Goal: Task Accomplishment & Management: Manage account settings

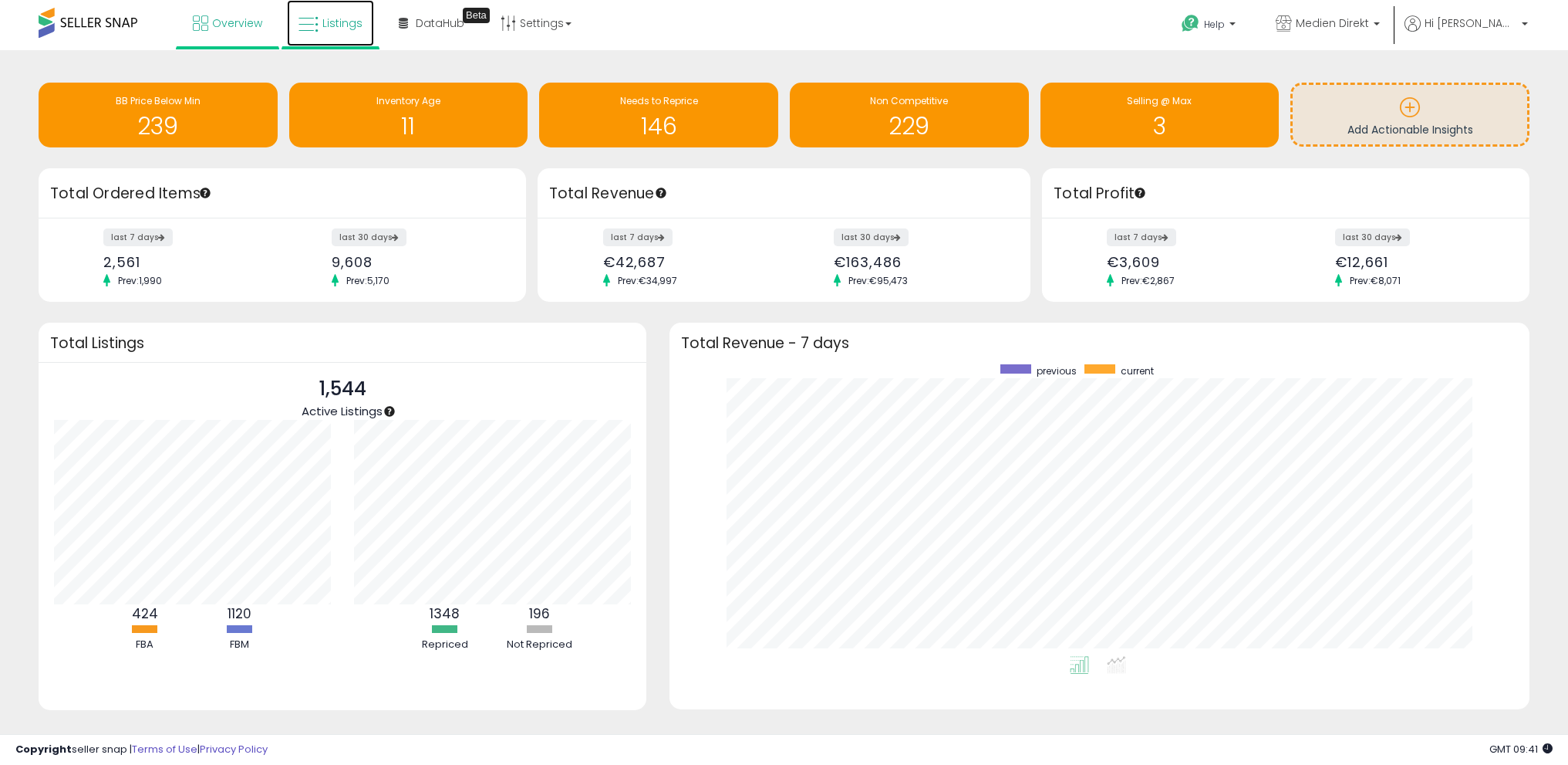
click at [323, 23] on span "Listings" at bounding box center [342, 23] width 40 height 15
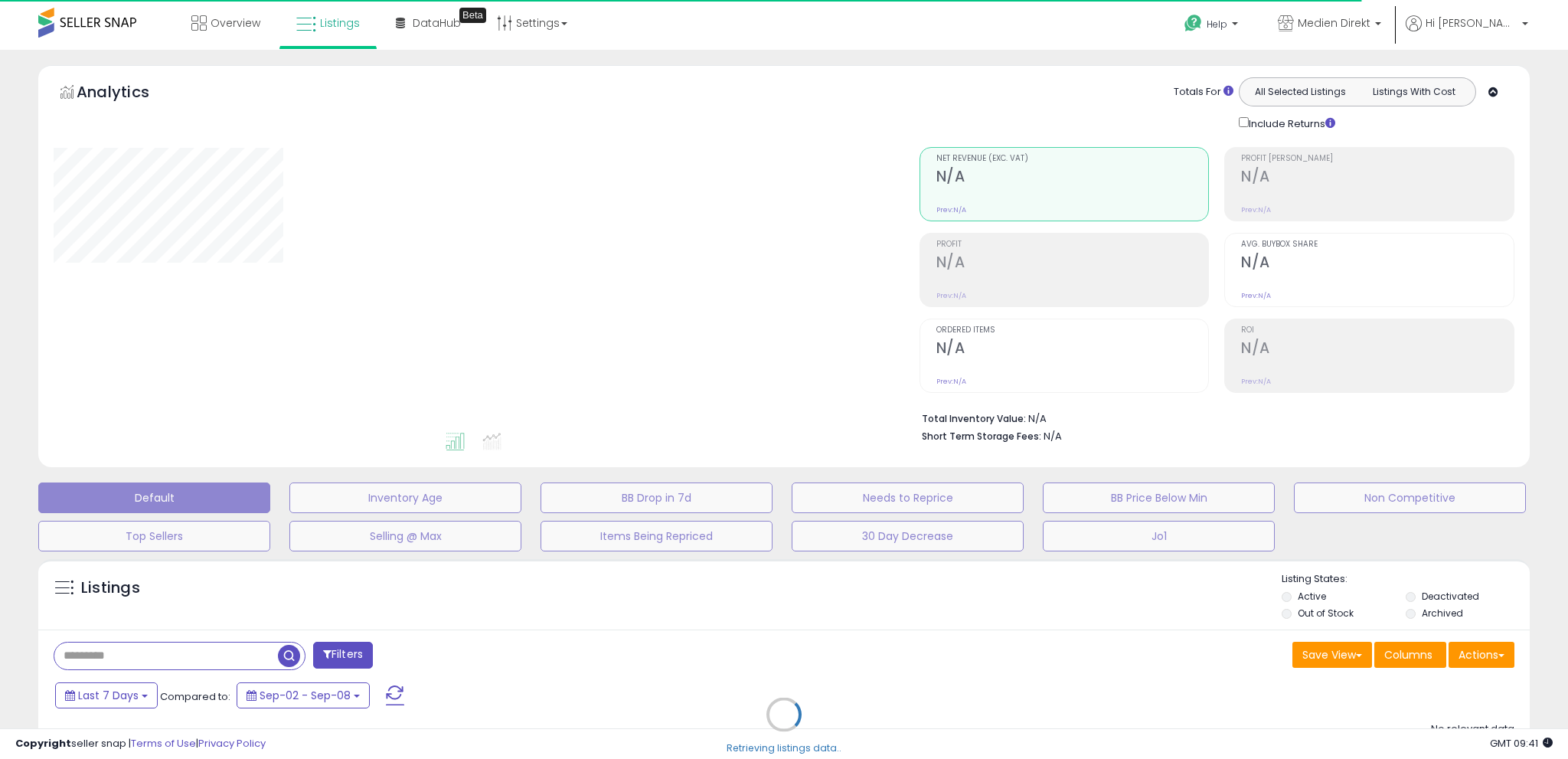
click at [1496, 648] on div "Retrieving listings data.." at bounding box center [784, 726] width 1515 height 349
select select "**"
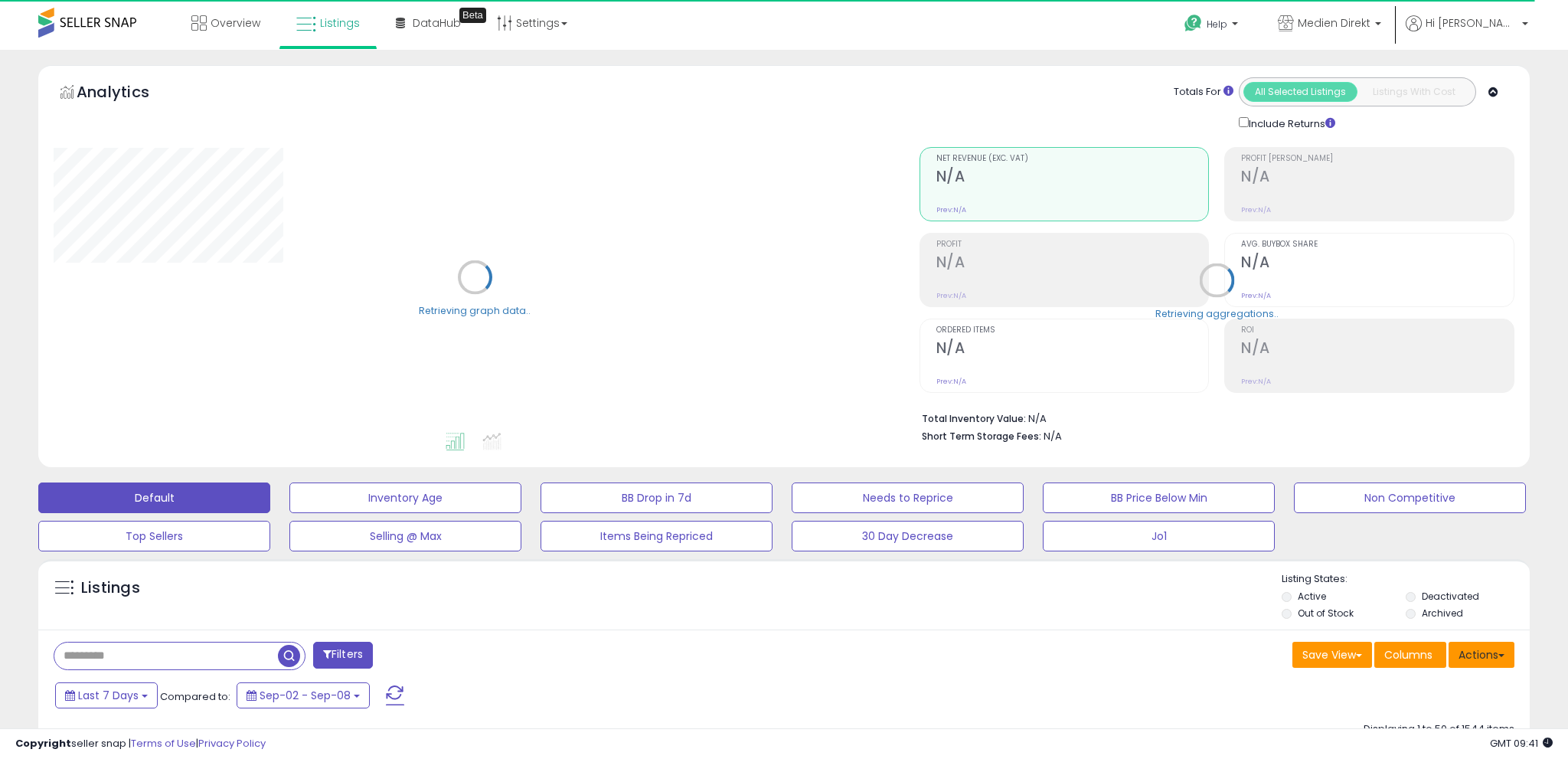
click at [1499, 655] on span at bounding box center [1501, 655] width 6 height 3
click at [1478, 654] on button "Actions" at bounding box center [1481, 655] width 66 height 26
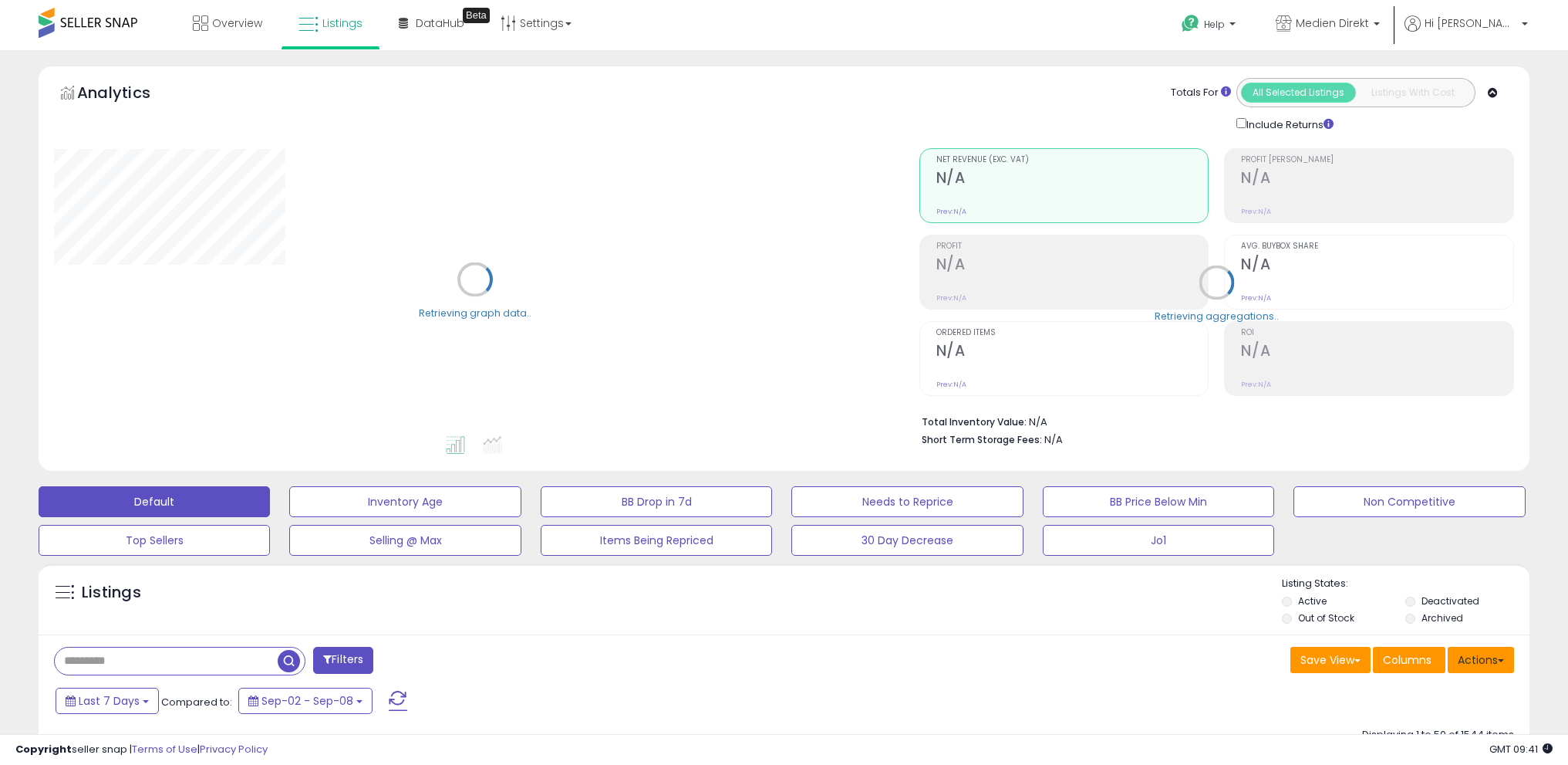
click at [1484, 661] on button "Actions" at bounding box center [1481, 660] width 66 height 26
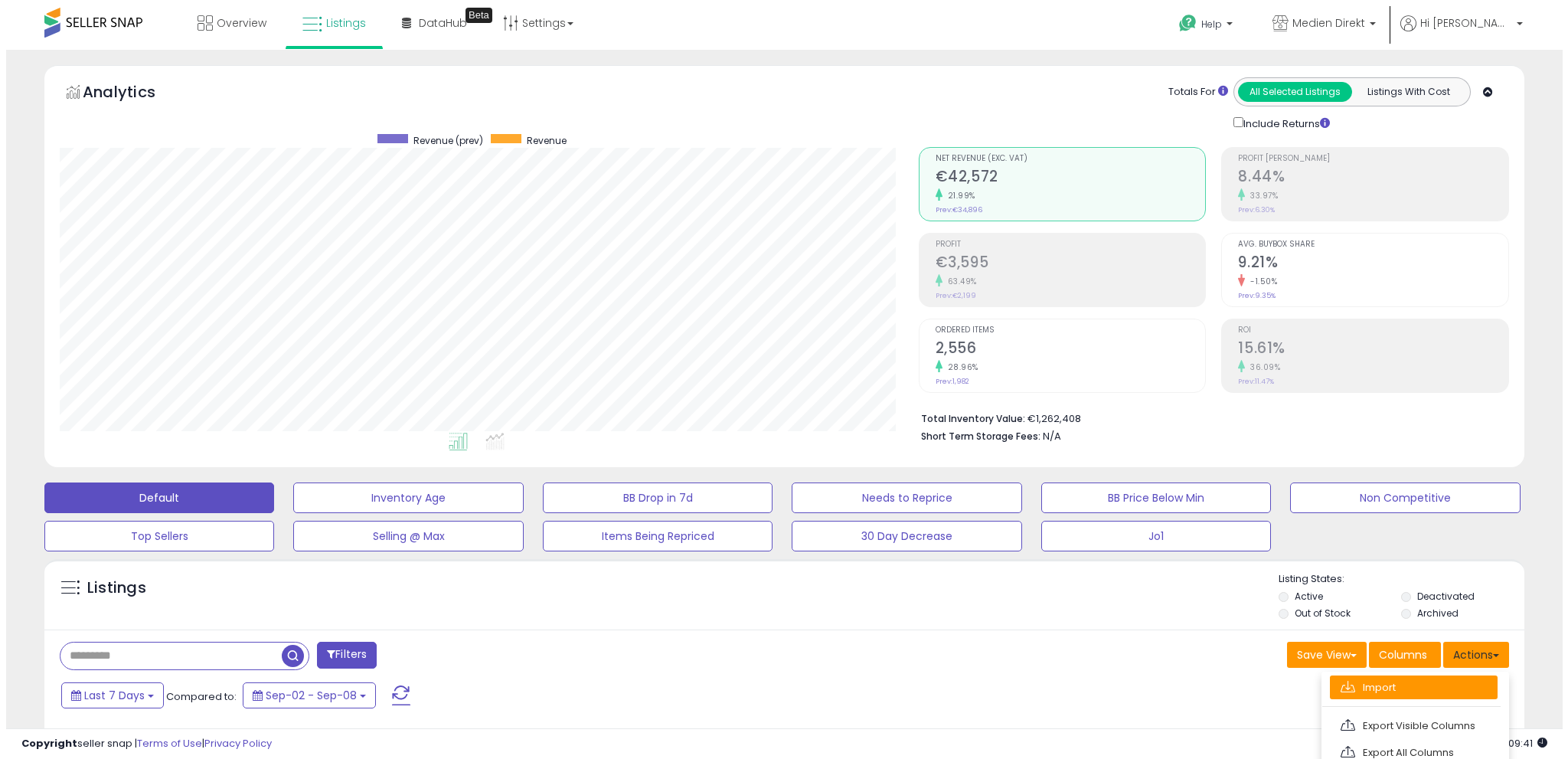
scroll to position [314, 860]
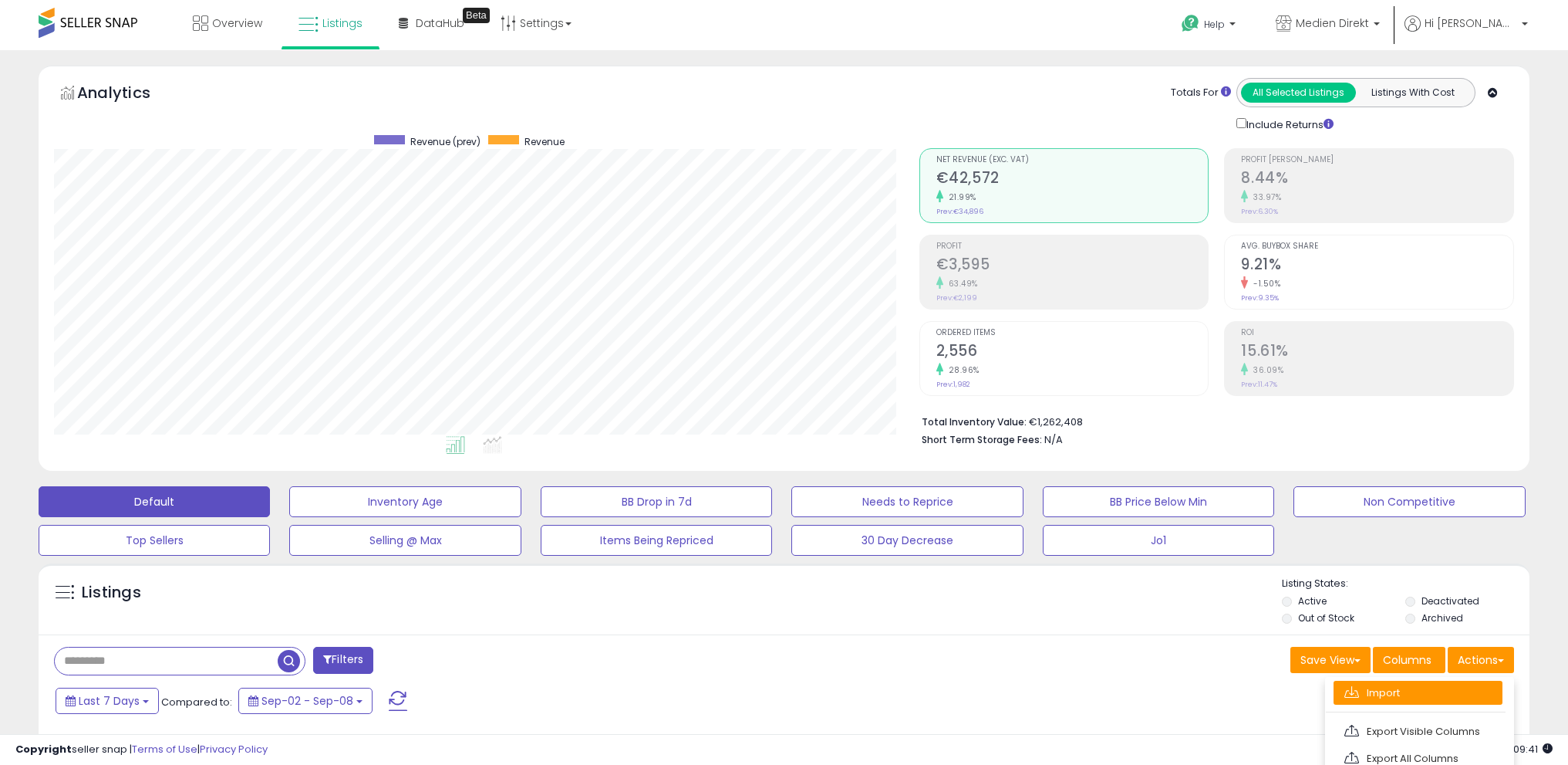
click at [1463, 684] on link "Import" at bounding box center [1419, 692] width 169 height 24
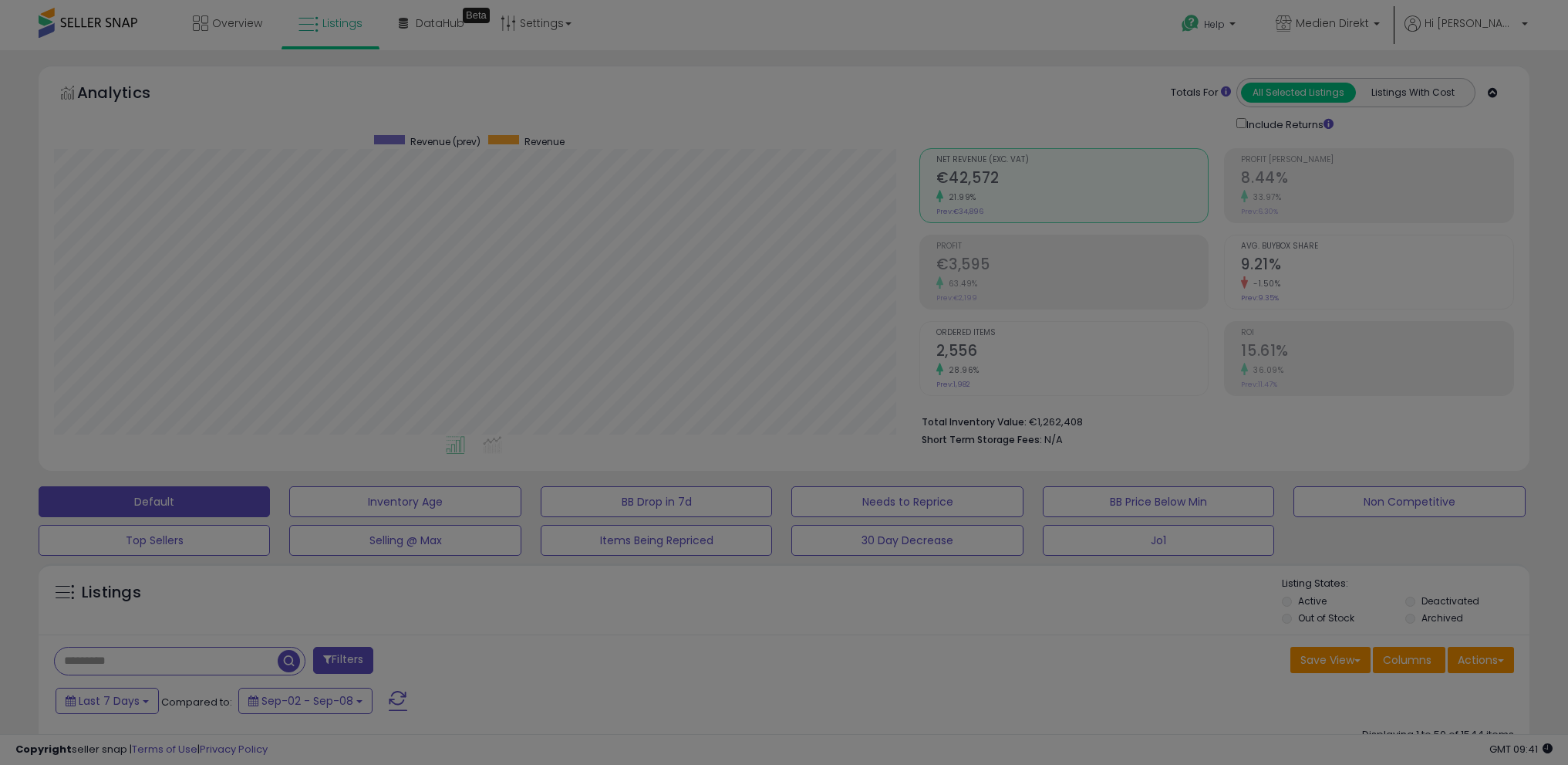
scroll to position [316, 871]
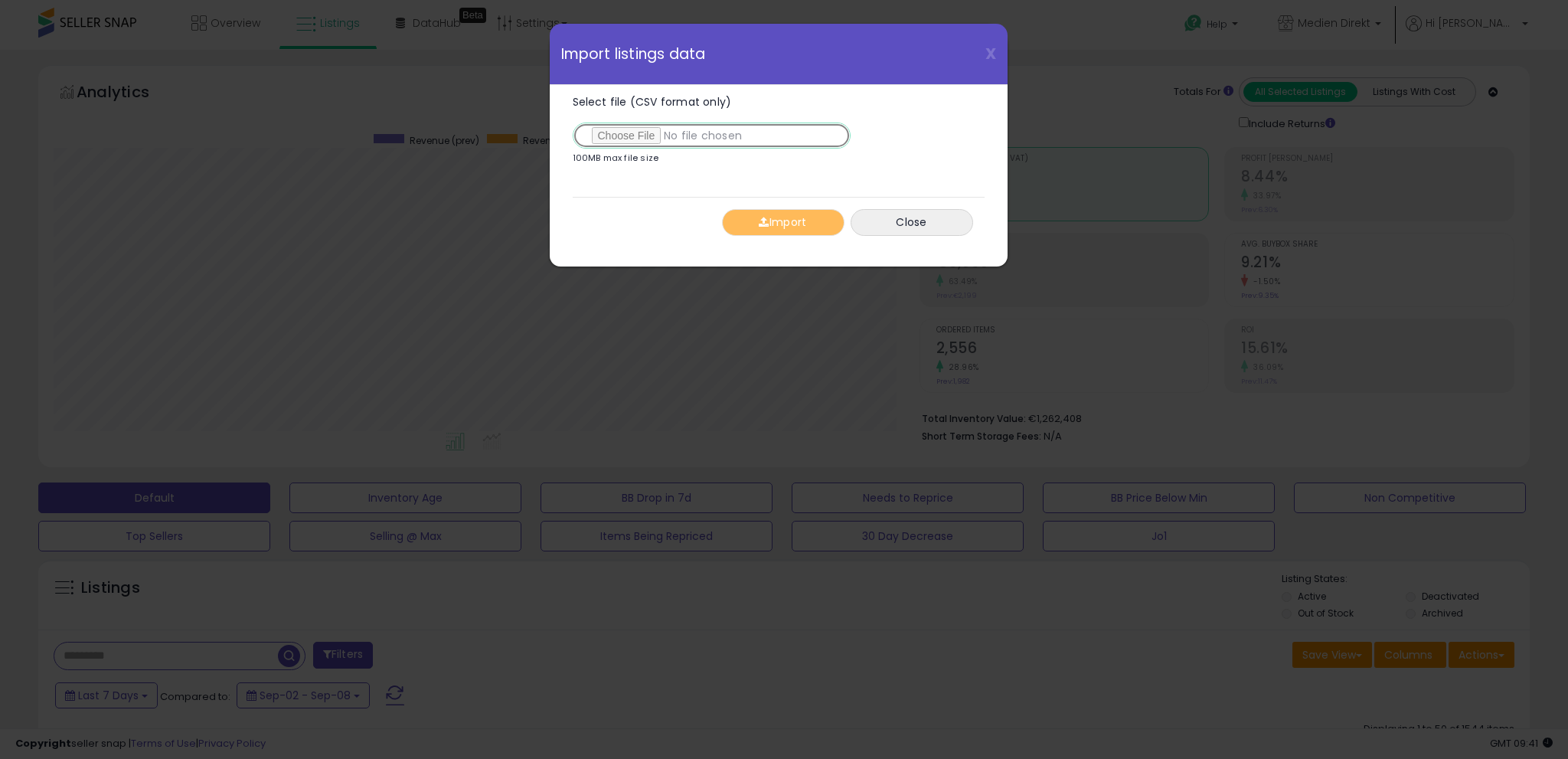
click at [656, 137] on input "Select file (CSV format only)" at bounding box center [711, 135] width 278 height 26
click at [786, 222] on button "Import" at bounding box center [783, 223] width 122 height 27
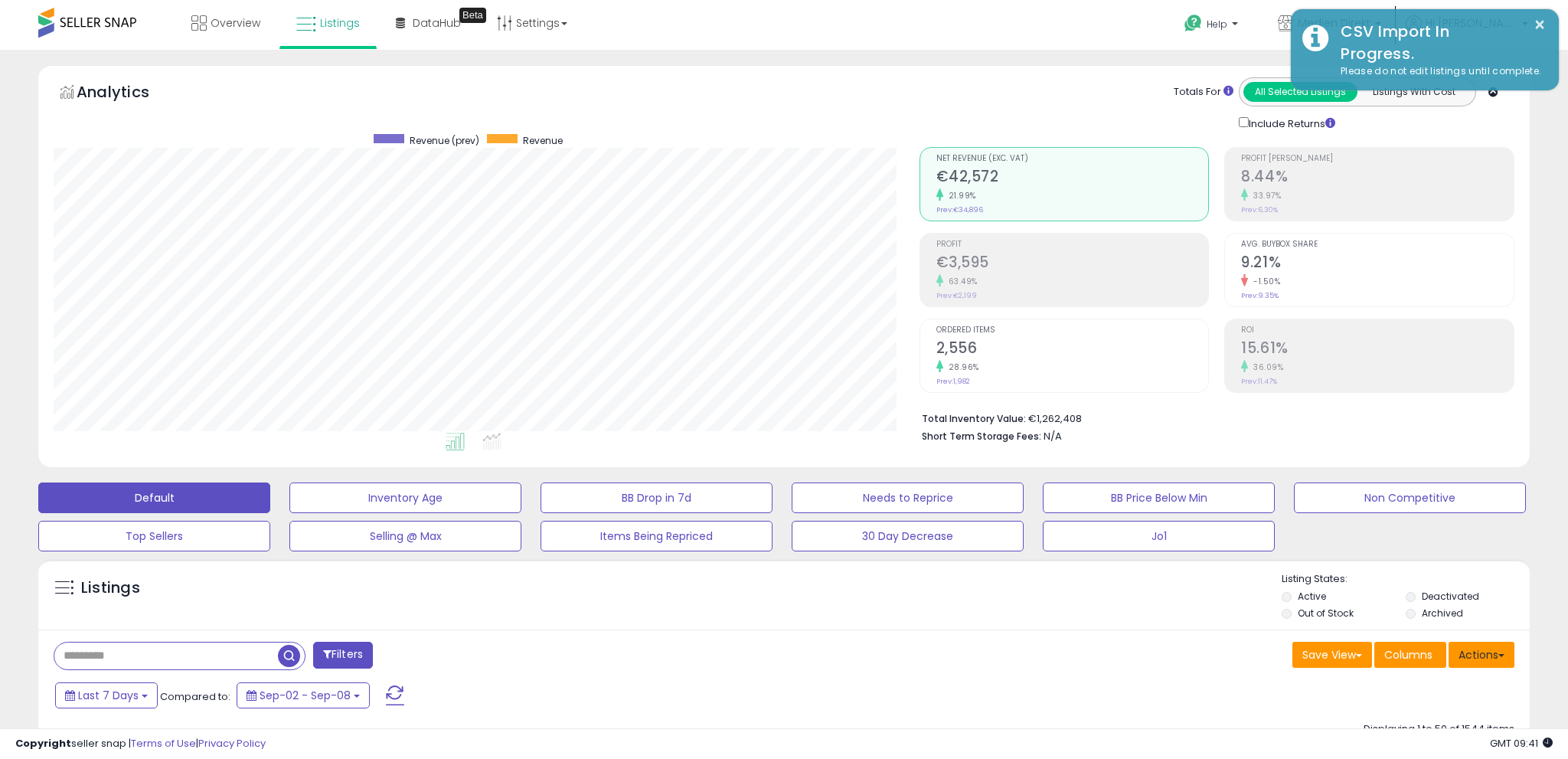
scroll to position [765607, 764886]
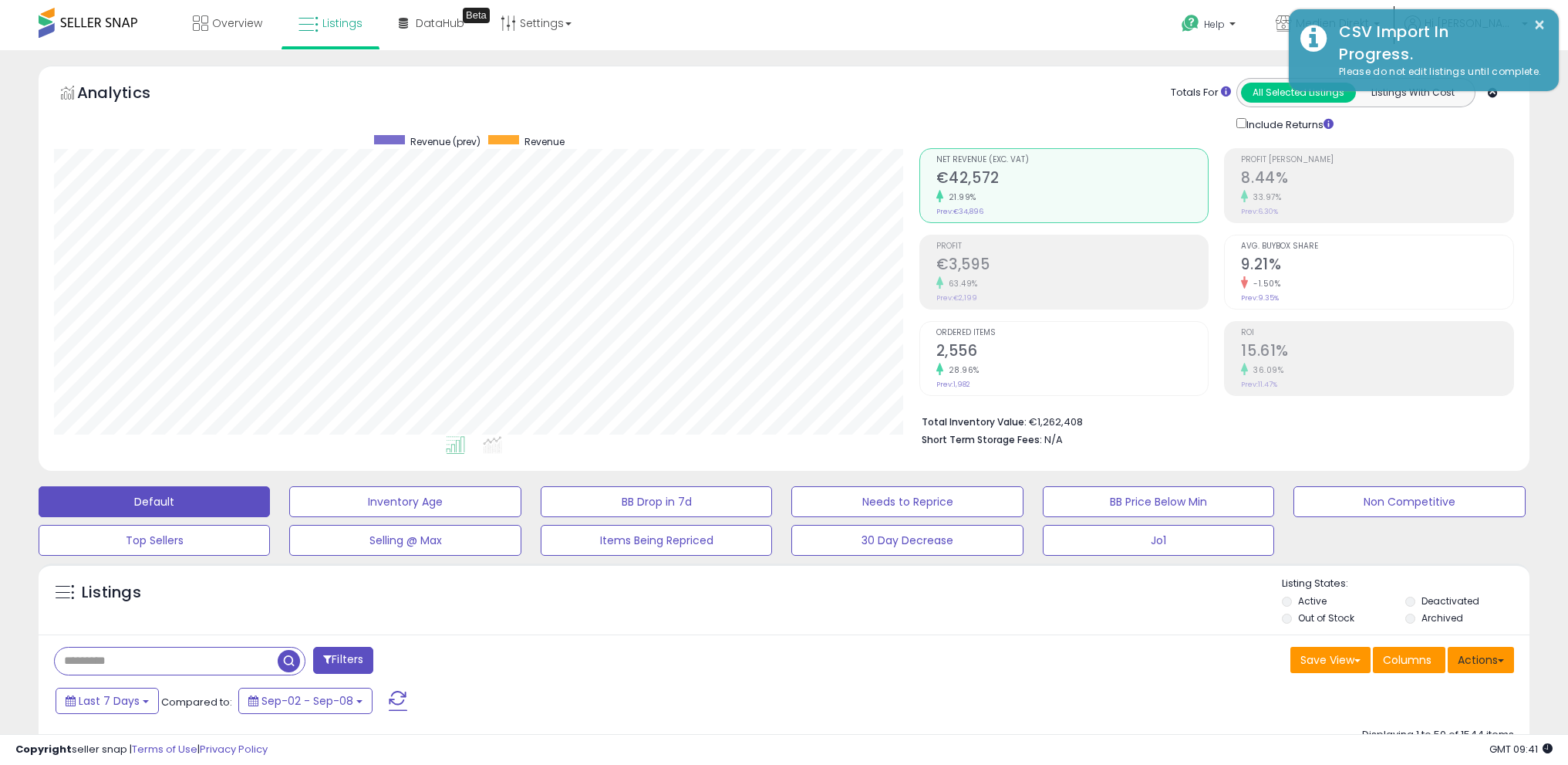
click at [1509, 654] on button "Actions" at bounding box center [1481, 660] width 66 height 26
click at [1482, 655] on button "Actions" at bounding box center [1481, 660] width 66 height 26
click at [1485, 663] on button "Actions" at bounding box center [1481, 660] width 66 height 26
click at [1443, 690] on link "Import" at bounding box center [1419, 692] width 169 height 24
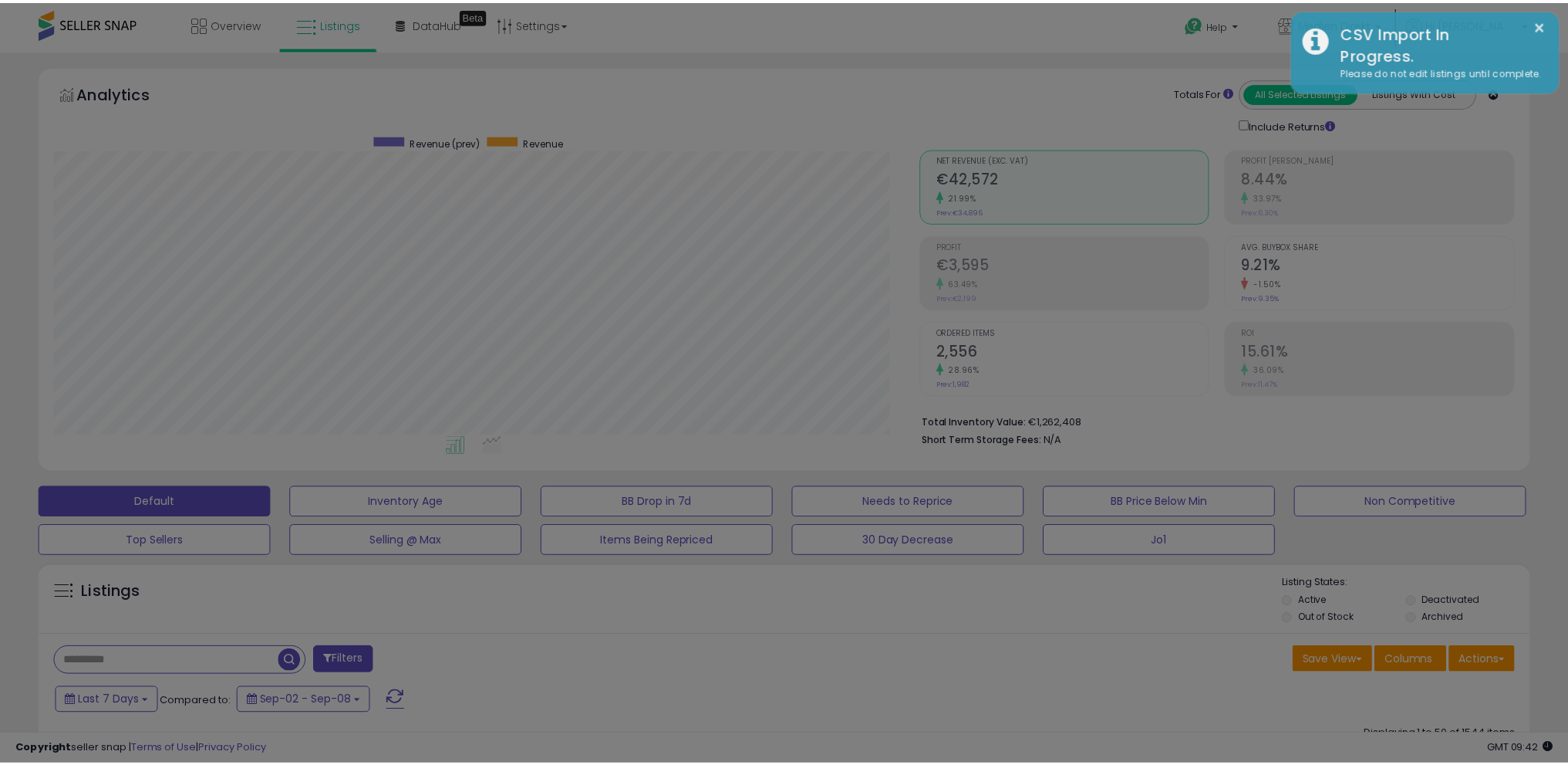
scroll to position [316, 871]
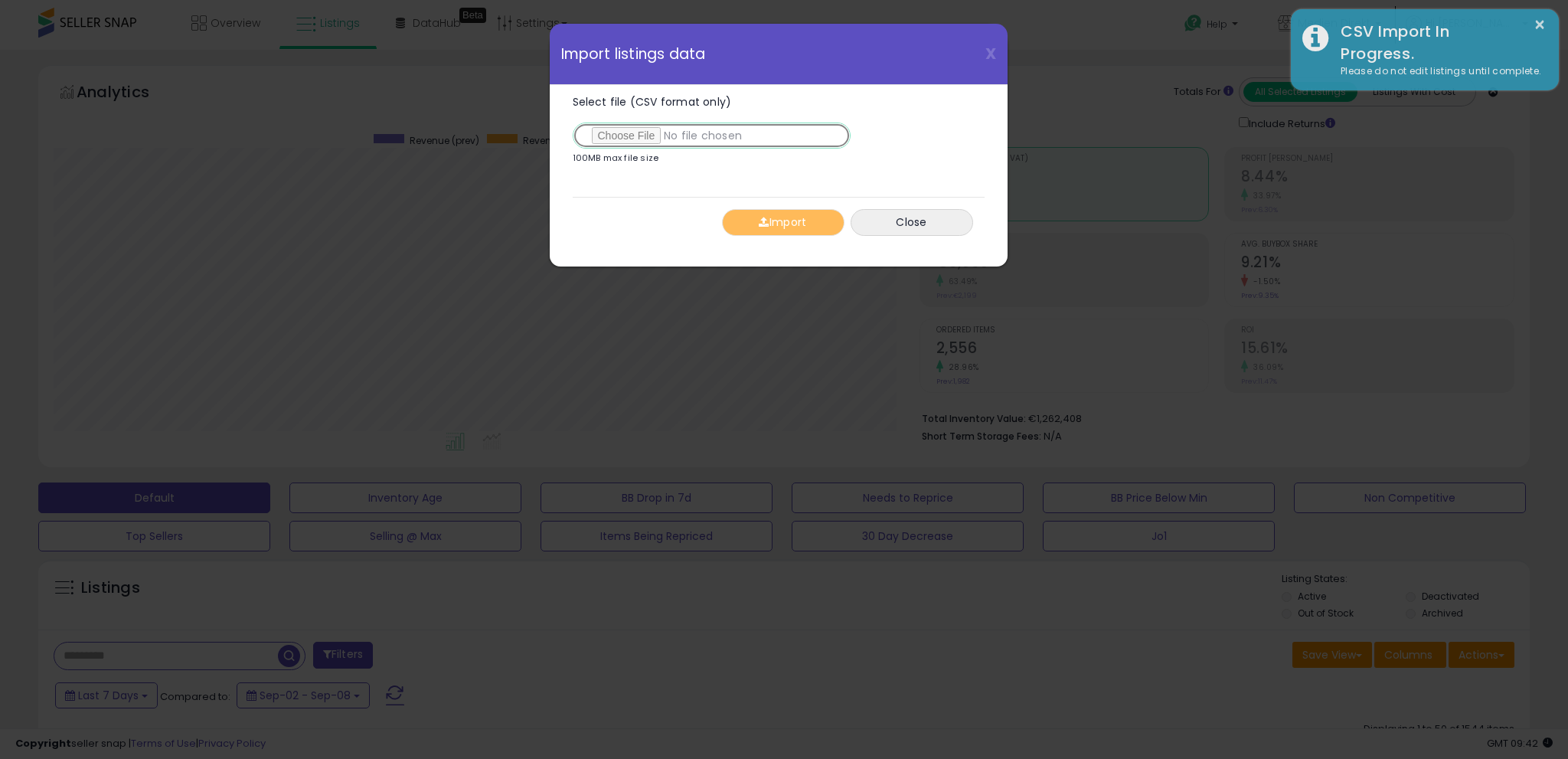
click at [654, 137] on input "Select file (CSV format only)" at bounding box center [711, 135] width 278 height 26
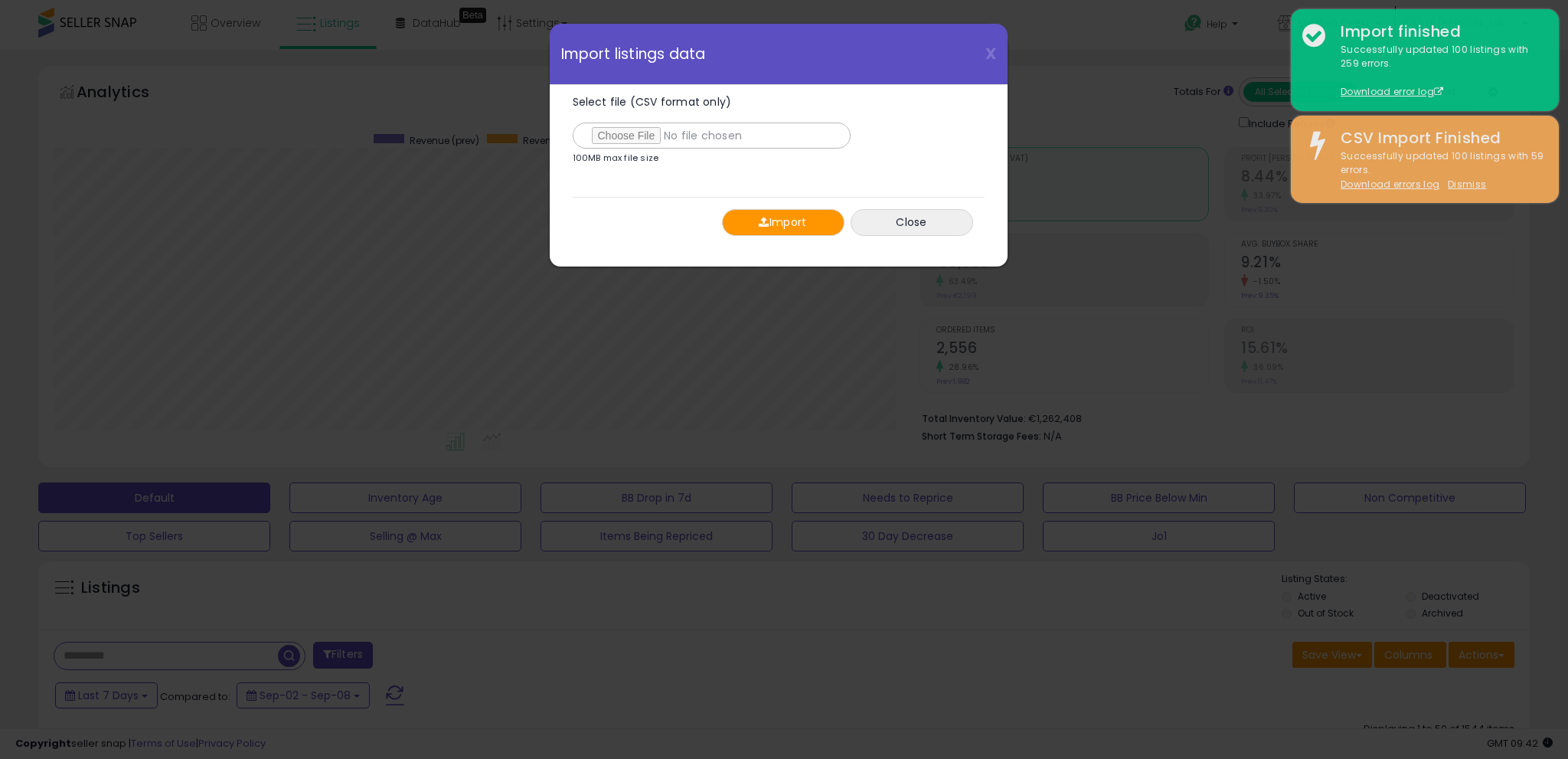
click at [795, 219] on button "Import" at bounding box center [783, 223] width 122 height 27
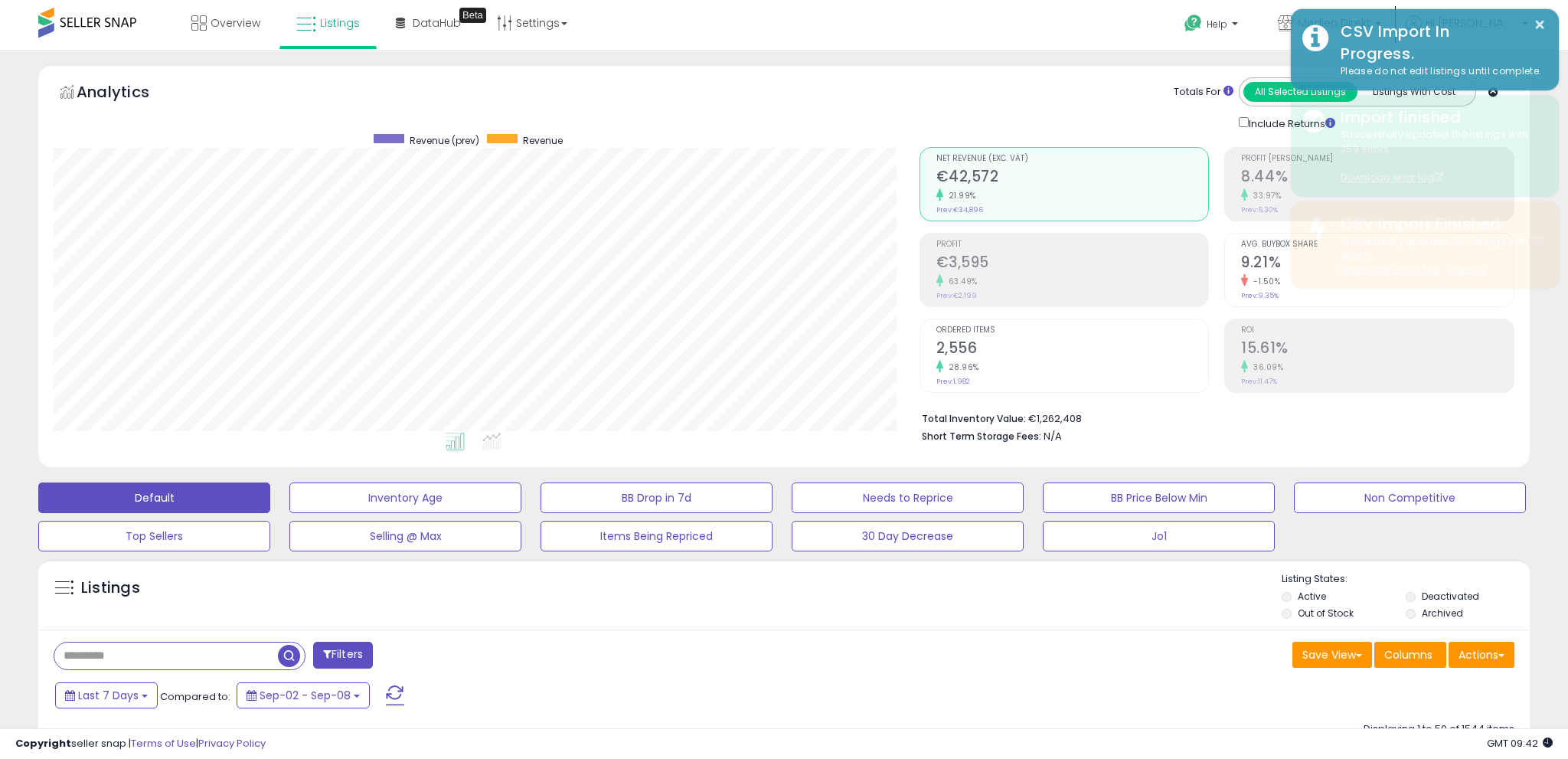
scroll to position [765607, 764886]
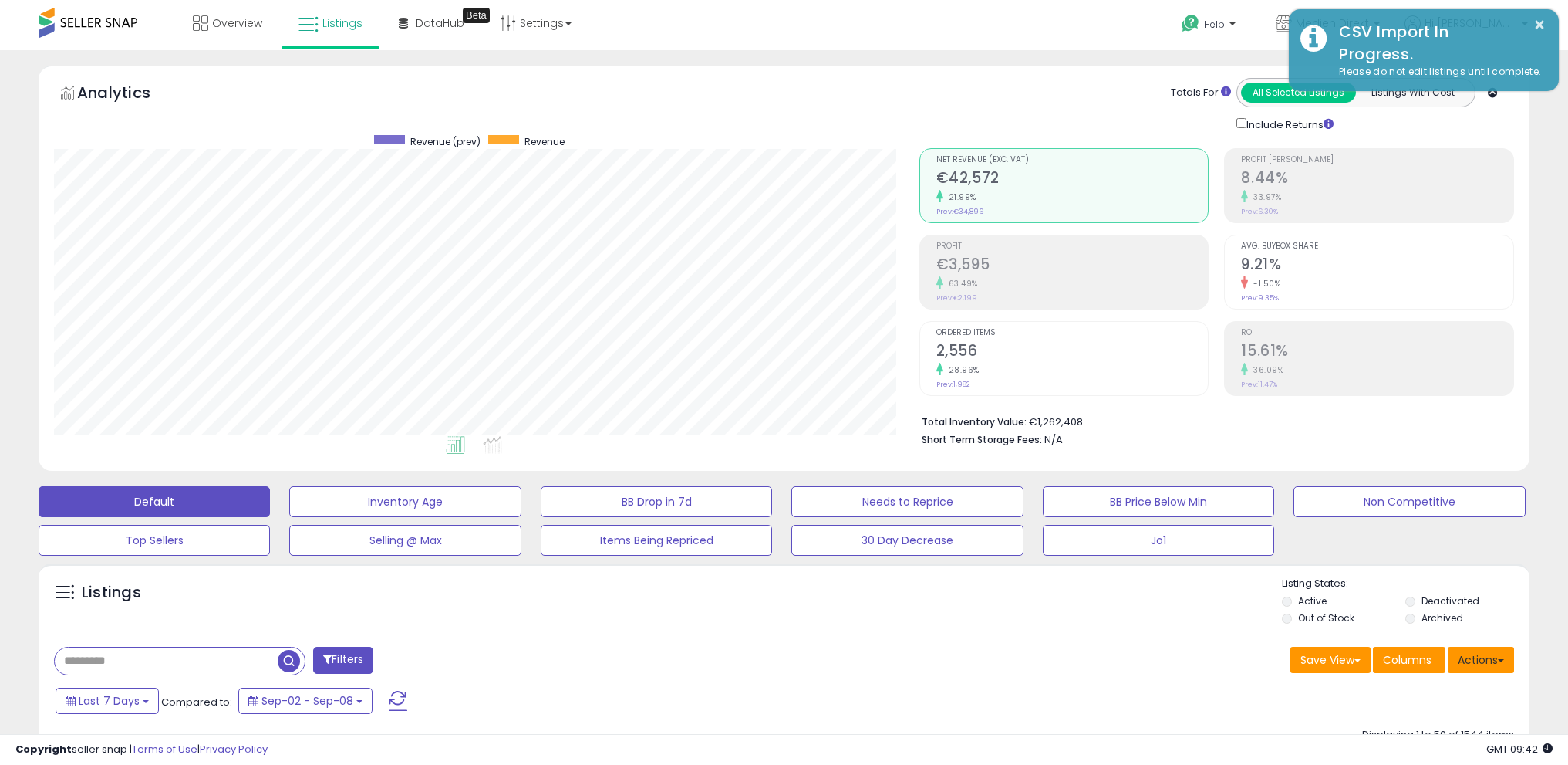
click at [1485, 660] on button "Actions" at bounding box center [1481, 660] width 66 height 26
click at [1446, 689] on link "Import" at bounding box center [1419, 692] width 169 height 24
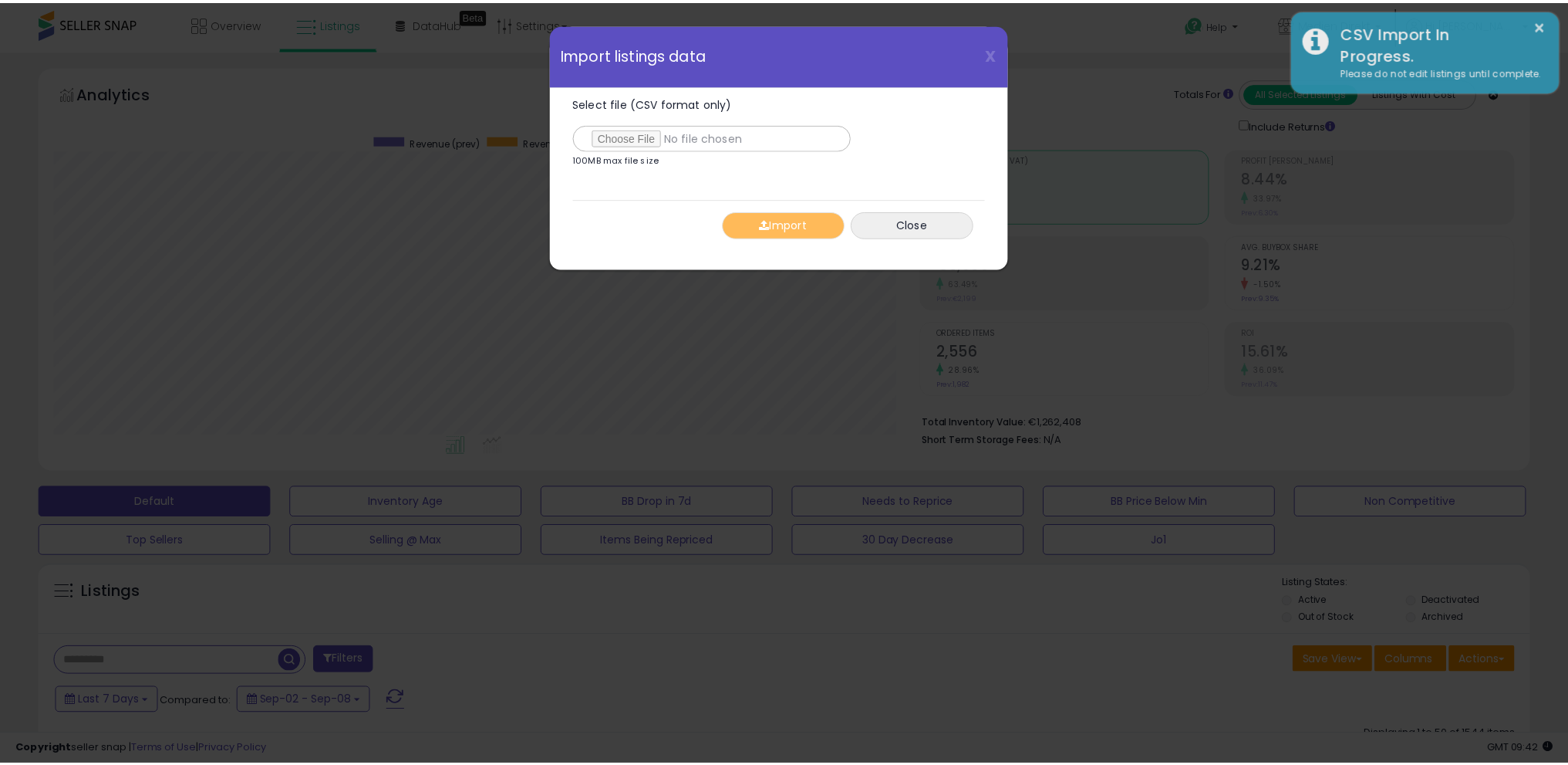
scroll to position [316, 871]
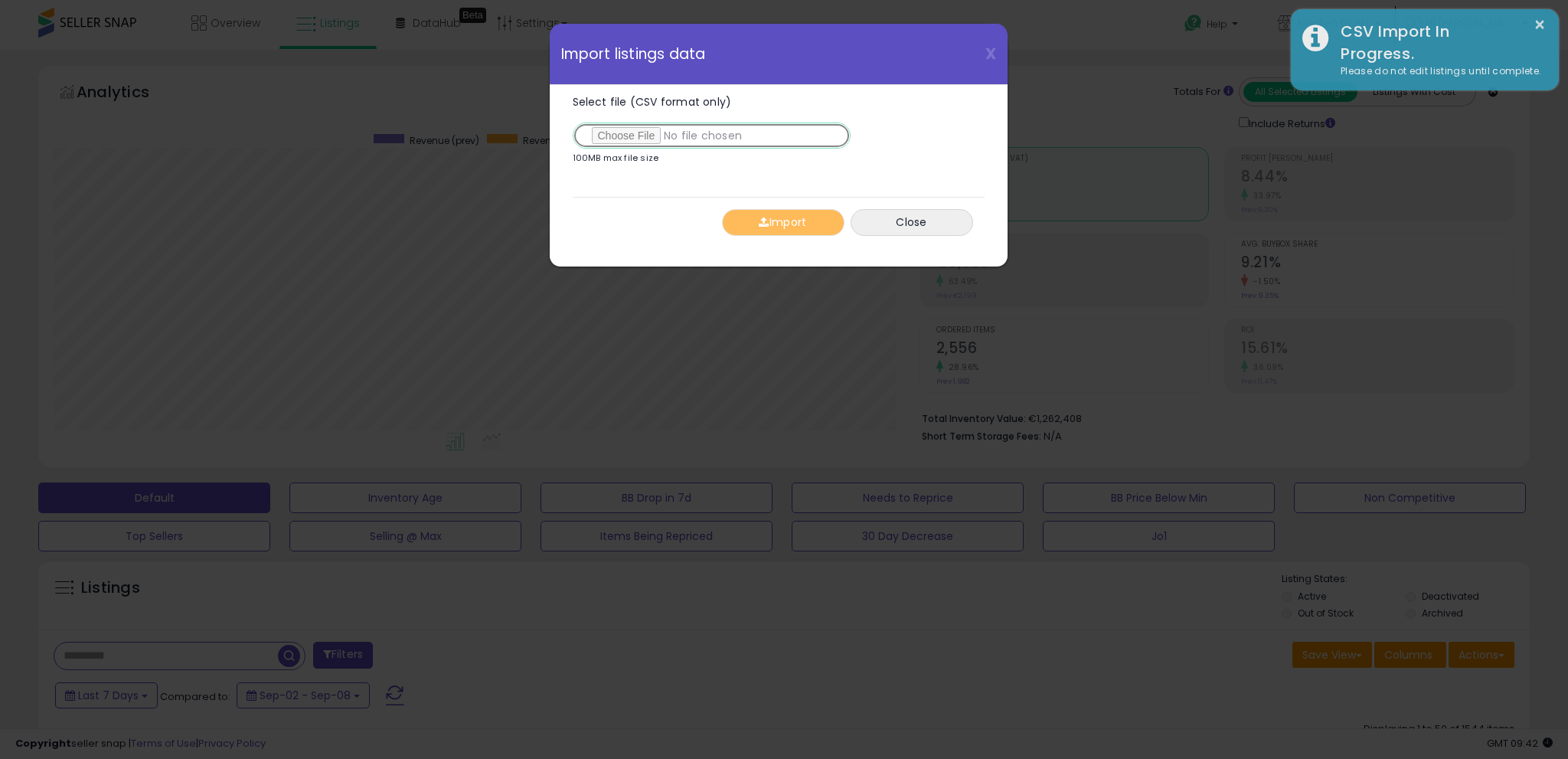
drag, startPoint x: 640, startPoint y: 131, endPoint x: 606, endPoint y: 125, distance: 34.5
click at [640, 131] on input "Select file (CSV format only)" at bounding box center [711, 135] width 278 height 26
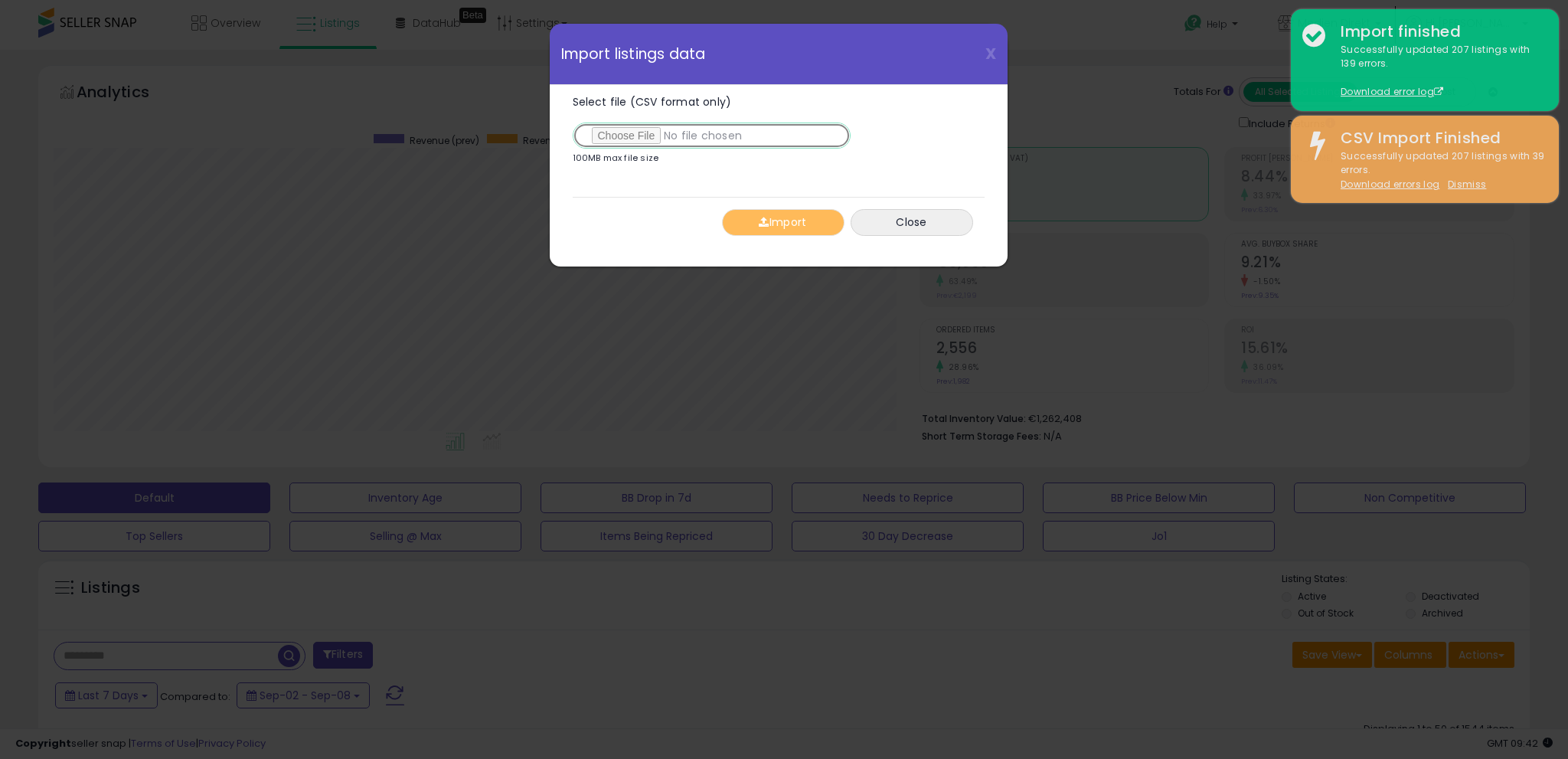
type input "**********"
click at [772, 219] on button "Import" at bounding box center [783, 223] width 122 height 27
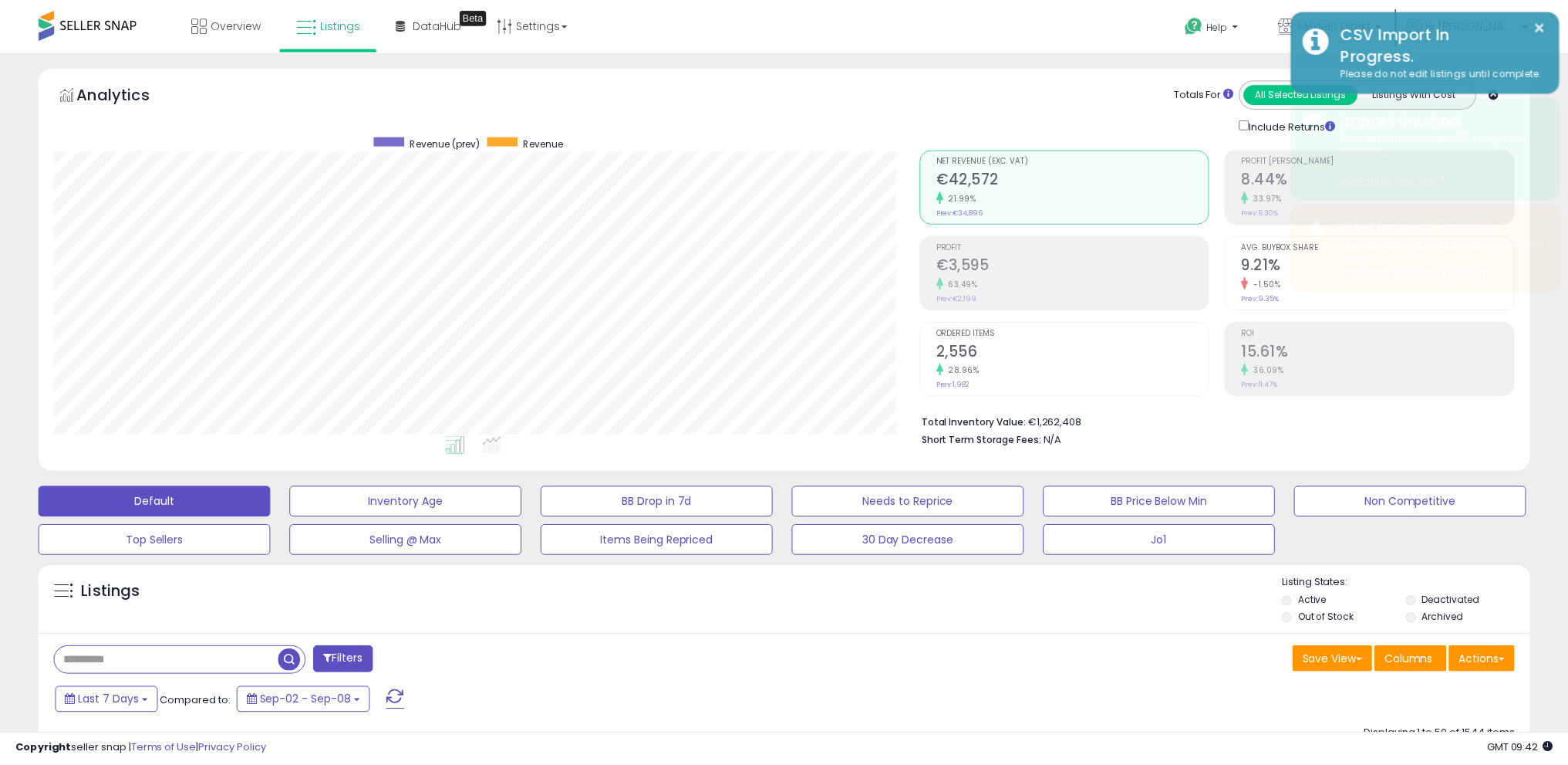
scroll to position [771659, 770631]
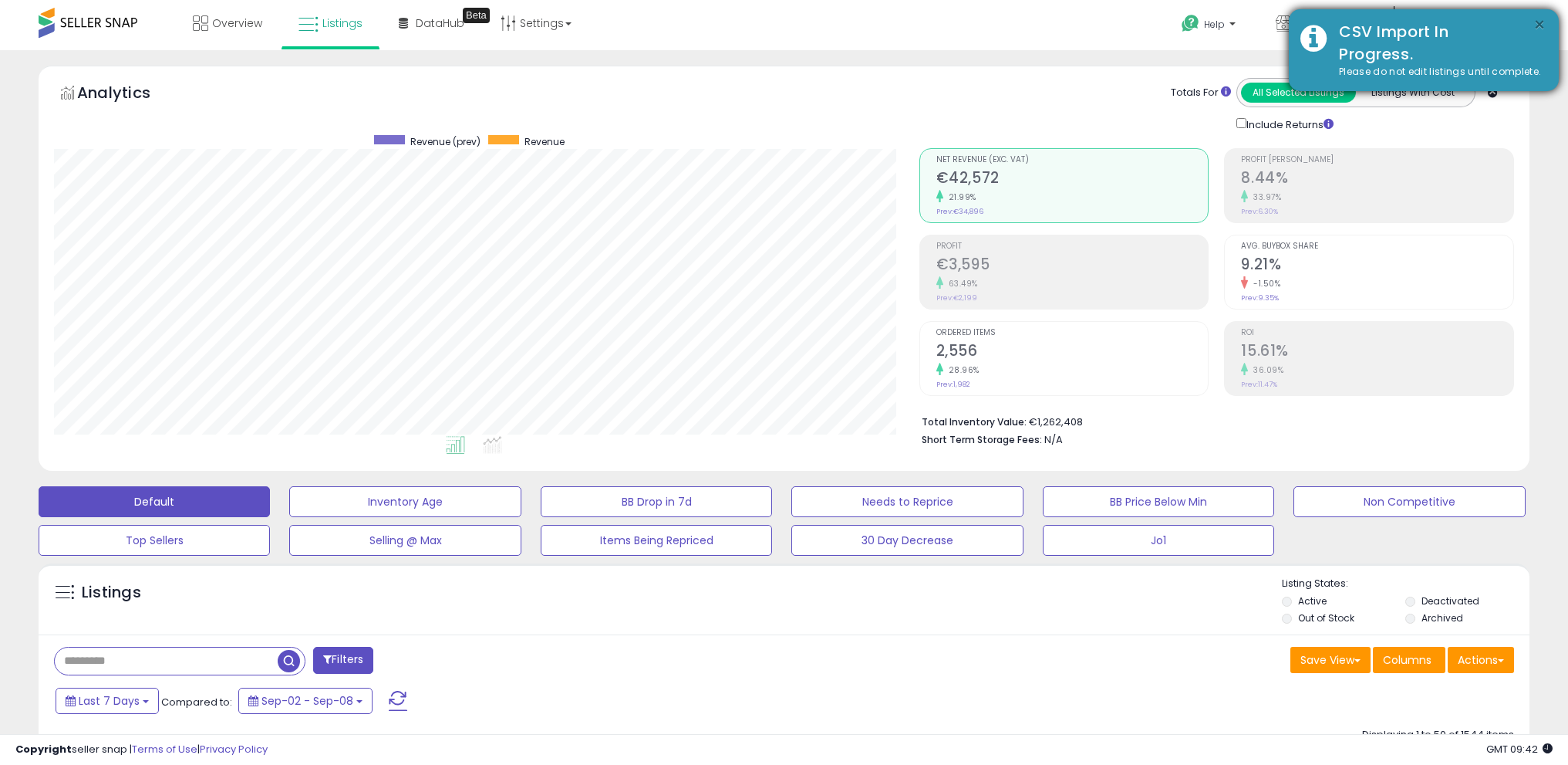
click at [1540, 20] on button "×" at bounding box center [1540, 24] width 13 height 19
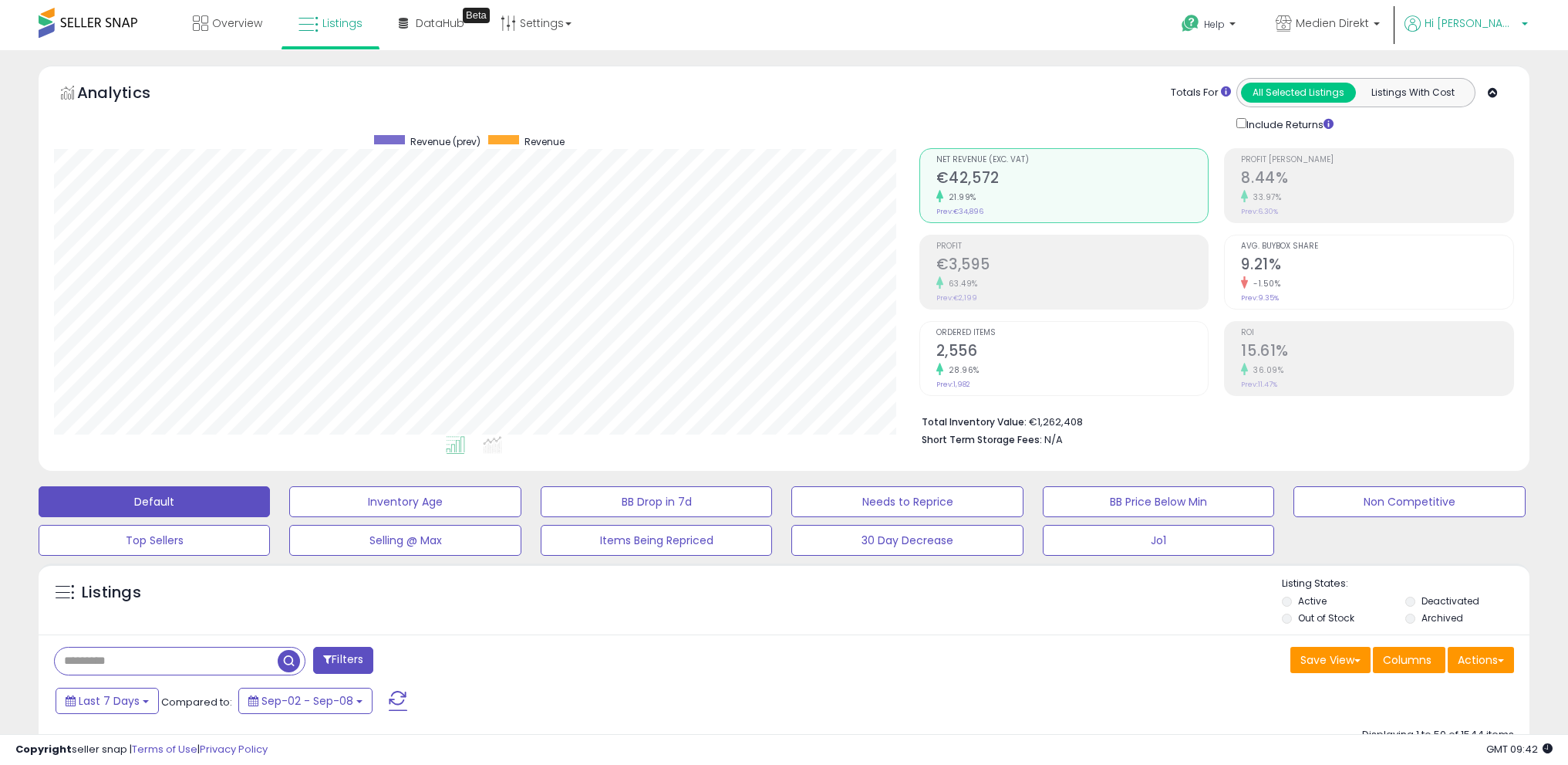
click at [1509, 29] on span "Hi [PERSON_NAME]" at bounding box center [1471, 23] width 92 height 15
click at [1496, 159] on link "Logout" at bounding box center [1493, 163] width 34 height 15
